Goal: Transaction & Acquisition: Purchase product/service

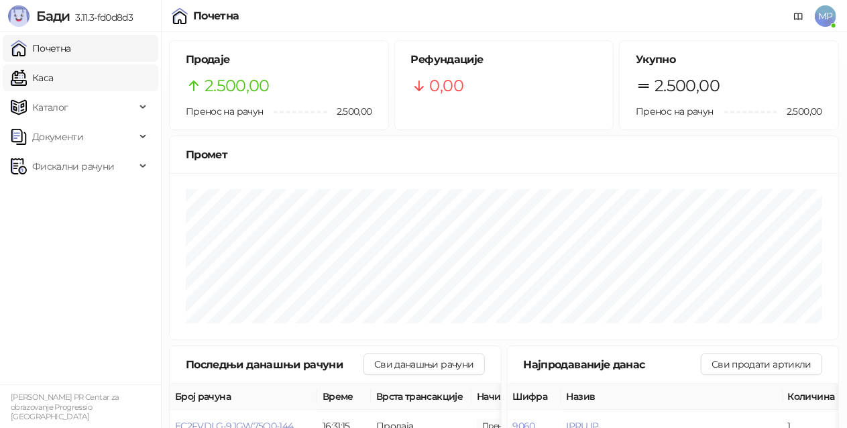
click at [53, 75] on link "Каса" at bounding box center [32, 77] width 42 height 27
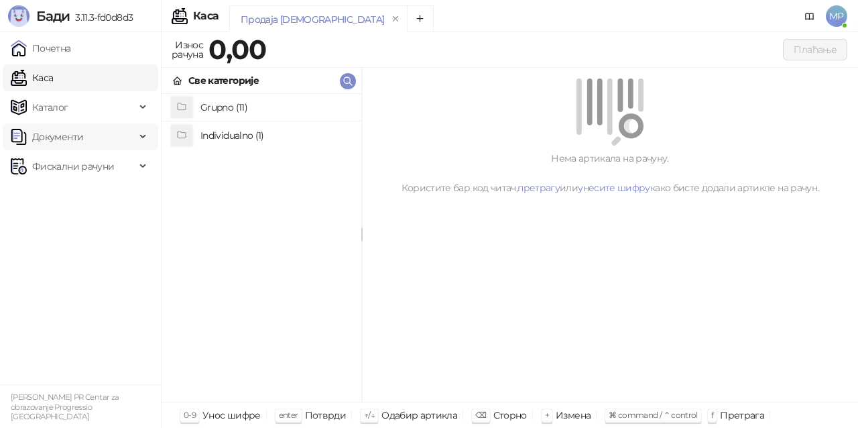
click at [71, 133] on span "Документи" at bounding box center [57, 136] width 51 height 27
click at [89, 202] on link "Излазни документи" at bounding box center [72, 195] width 112 height 27
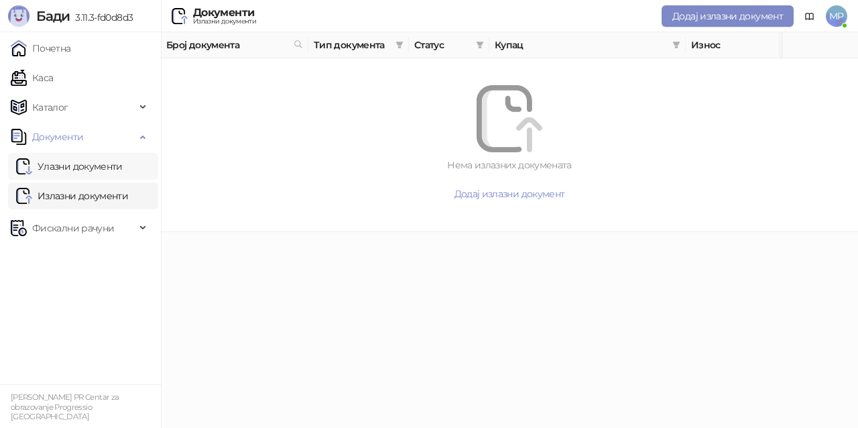
click at [78, 170] on link "Улазни документи" at bounding box center [69, 166] width 107 height 27
click at [64, 106] on span "Каталог" at bounding box center [50, 107] width 36 height 27
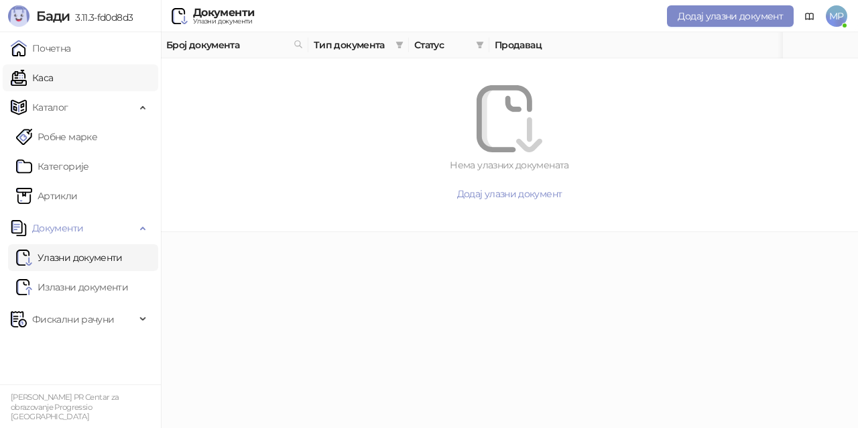
click at [53, 79] on link "Каса" at bounding box center [32, 77] width 42 height 27
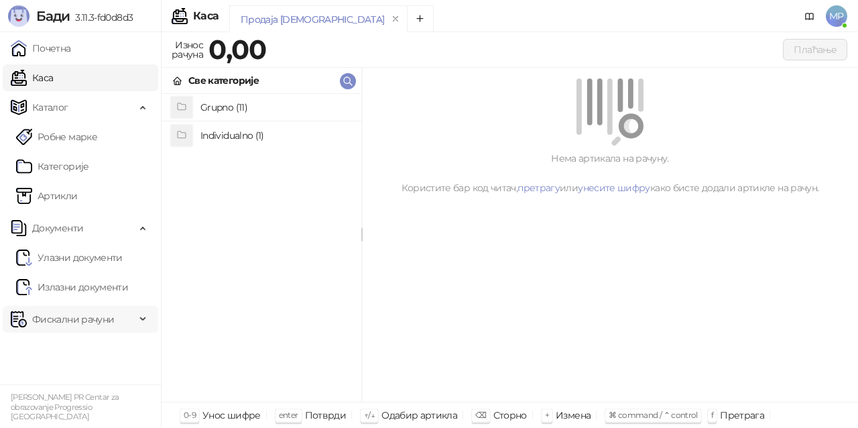
click at [101, 322] on span "Фискални рачуни" at bounding box center [73, 319] width 82 height 27
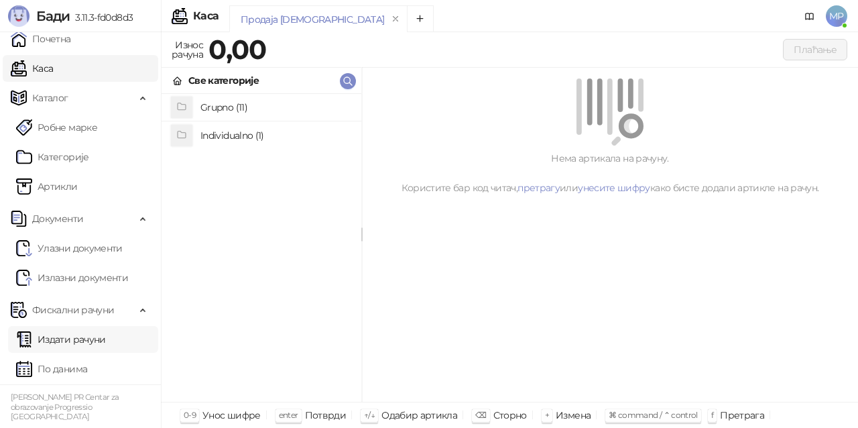
click at [100, 339] on link "Издати рачуни" at bounding box center [61, 339] width 90 height 27
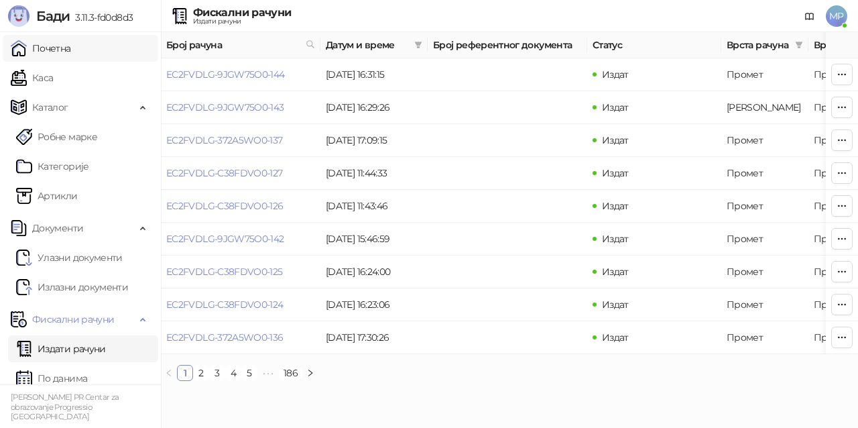
click at [46, 48] on link "Почетна" at bounding box center [41, 48] width 60 height 27
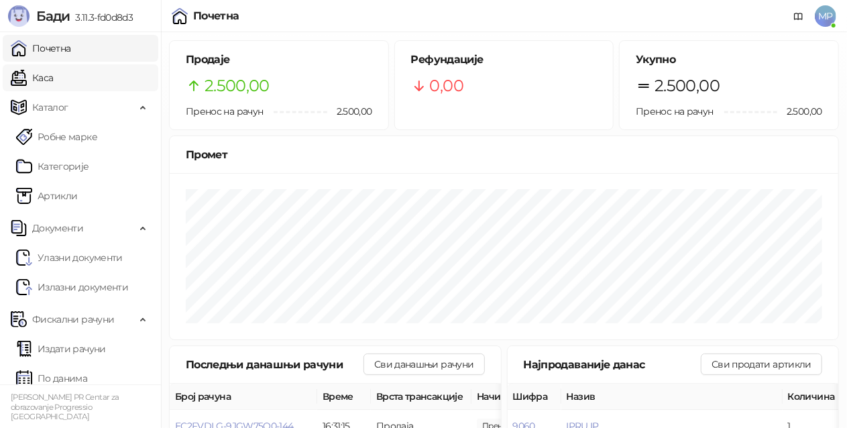
click at [53, 76] on link "Каса" at bounding box center [32, 77] width 42 height 27
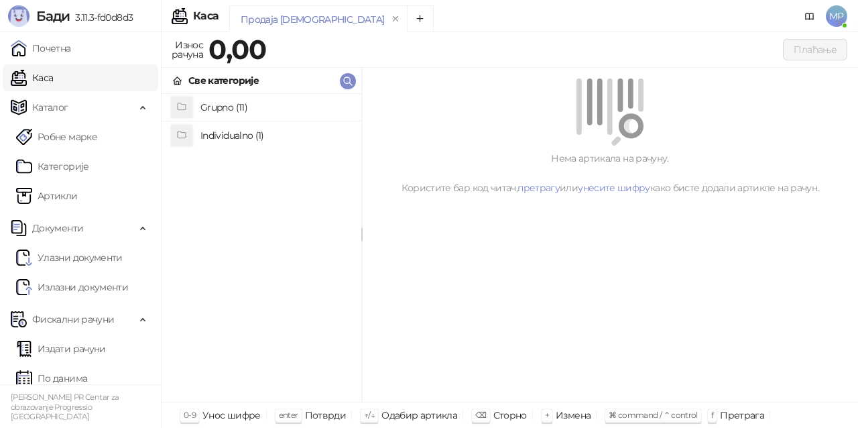
click at [253, 136] on h4 "Individualno (1)" at bounding box center [275, 135] width 150 height 21
click at [229, 116] on h4 "IPRU" at bounding box center [275, 107] width 150 height 21
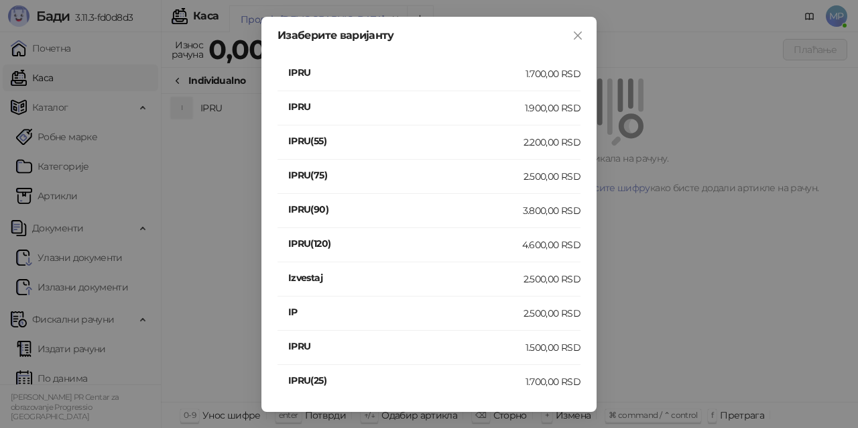
click at [554, 110] on div "1.900,00 RSD" at bounding box center [553, 108] width 56 height 15
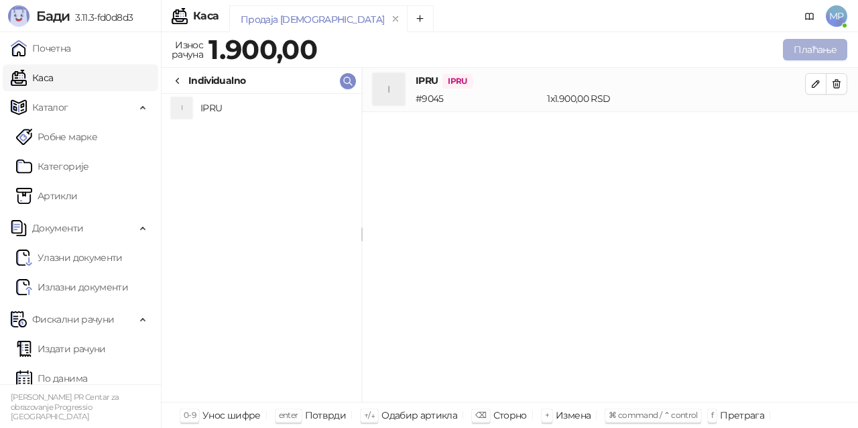
click at [823, 50] on button "Плаћање" at bounding box center [815, 49] width 64 height 21
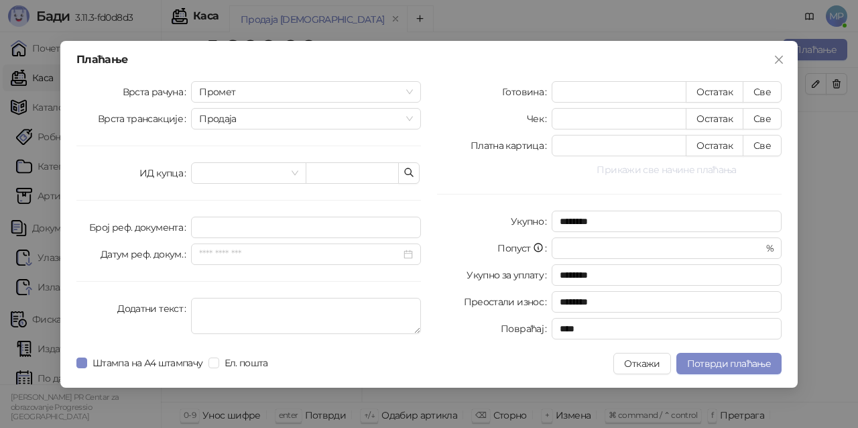
click at [611, 170] on button "Прикажи све начине плаћања" at bounding box center [667, 170] width 230 height 16
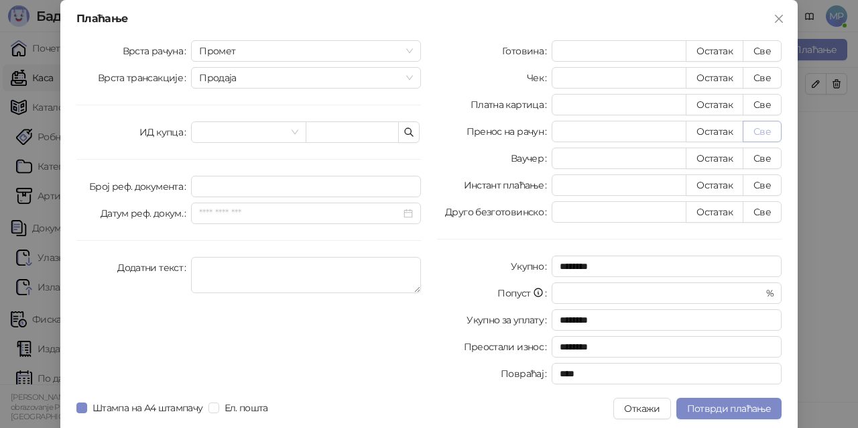
click at [750, 133] on button "Све" at bounding box center [762, 131] width 39 height 21
type input "****"
click at [744, 408] on span "Потврди плаћање" at bounding box center [729, 408] width 84 height 12
